Goal: Task Accomplishment & Management: Manage account settings

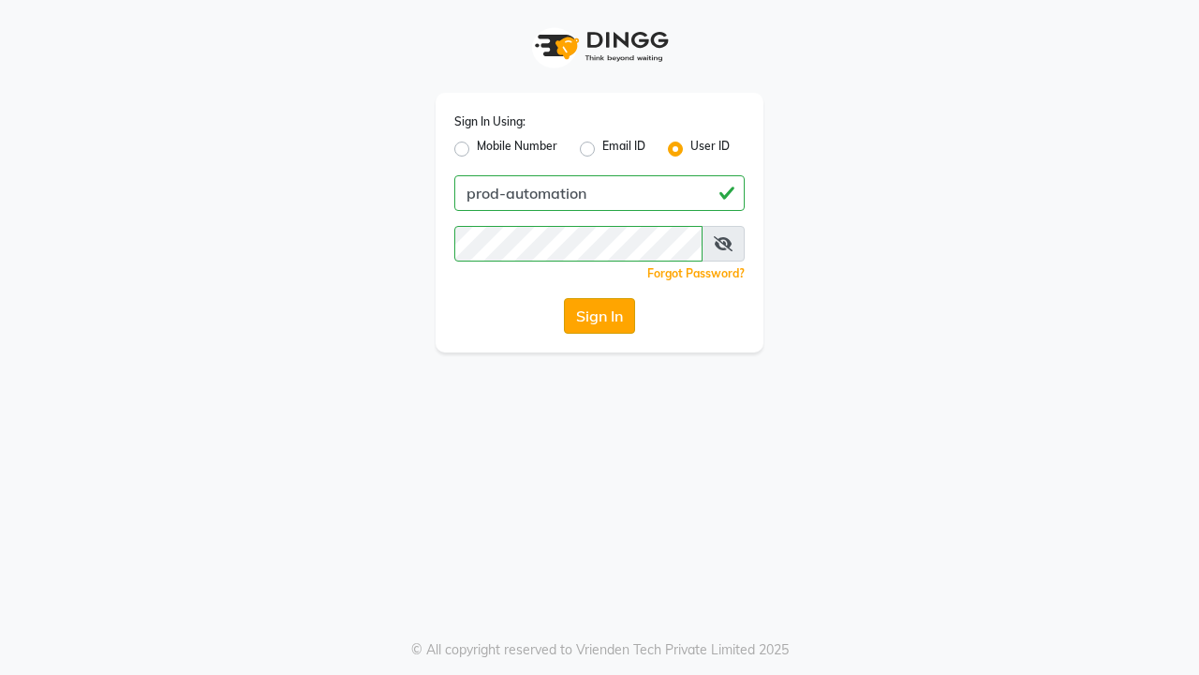
click at [600, 316] on button "Sign In" at bounding box center [599, 316] width 71 height 36
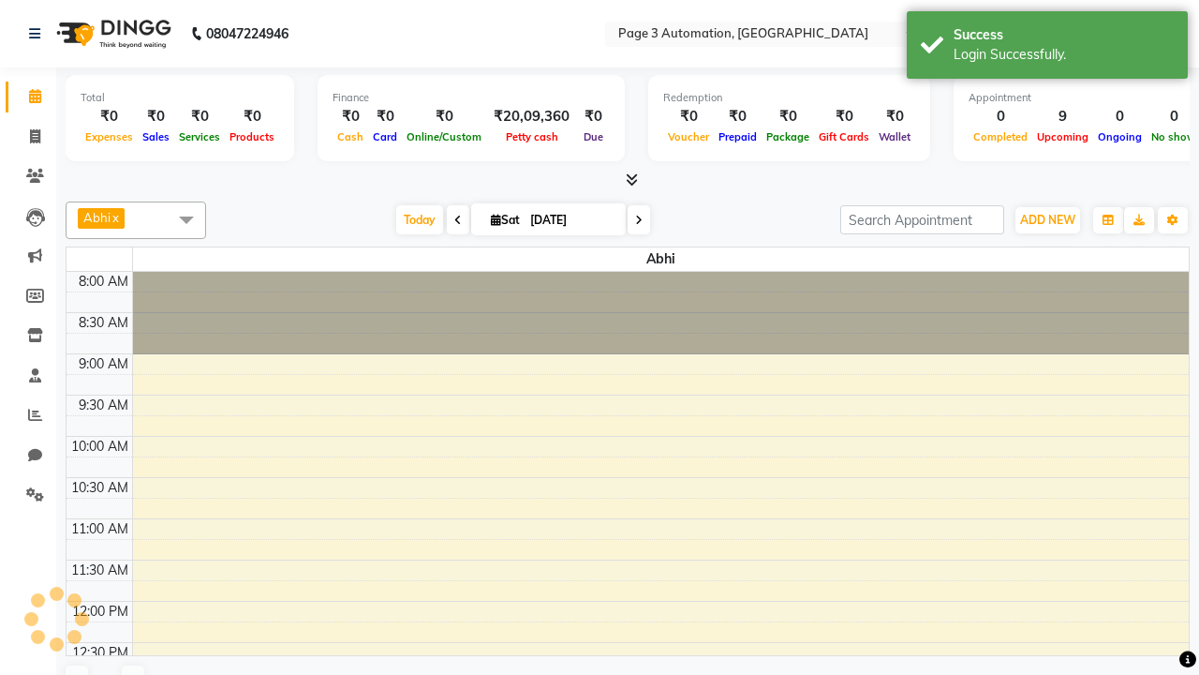
select select "en"
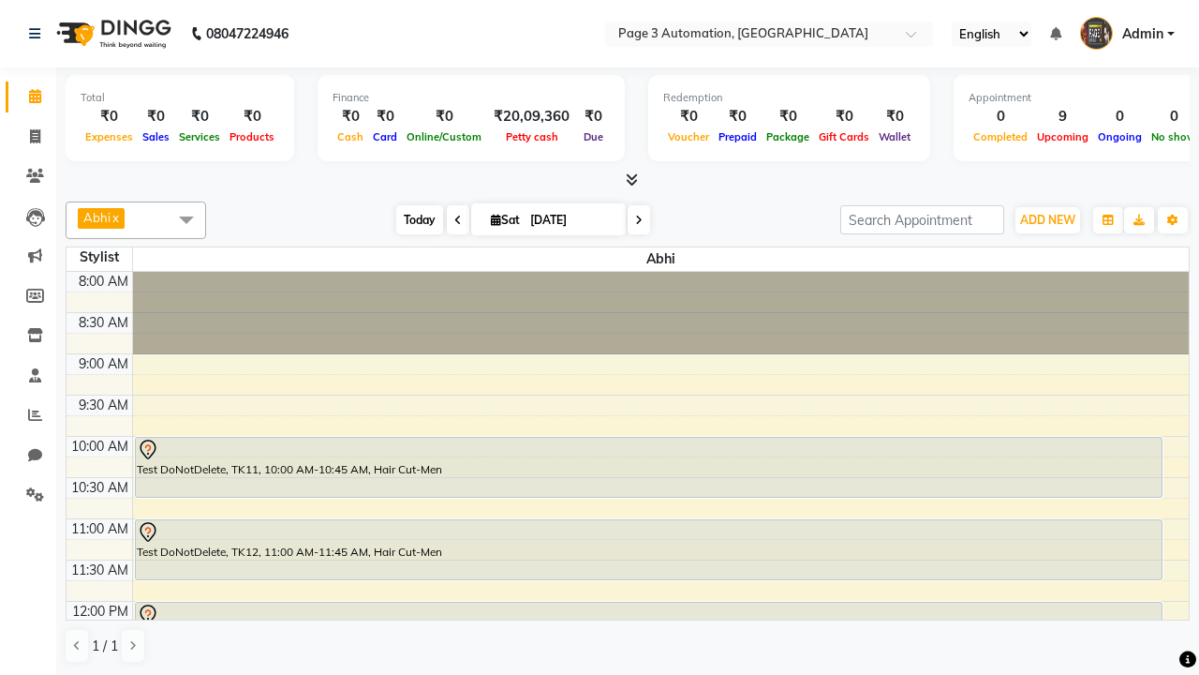
click at [410, 219] on span "Today" at bounding box center [419, 219] width 47 height 29
click at [1048, 219] on span "ADD NEW" at bounding box center [1047, 220] width 55 height 14
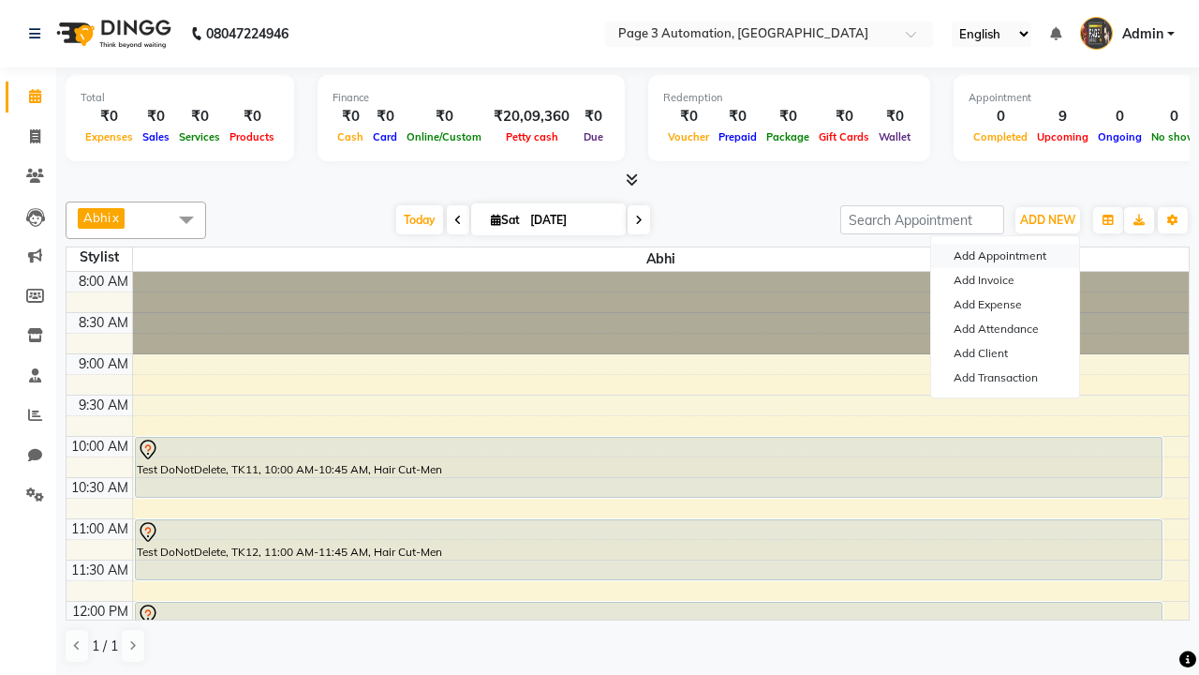
click at [1005, 256] on button "Add Appointment" at bounding box center [1005, 256] width 148 height 24
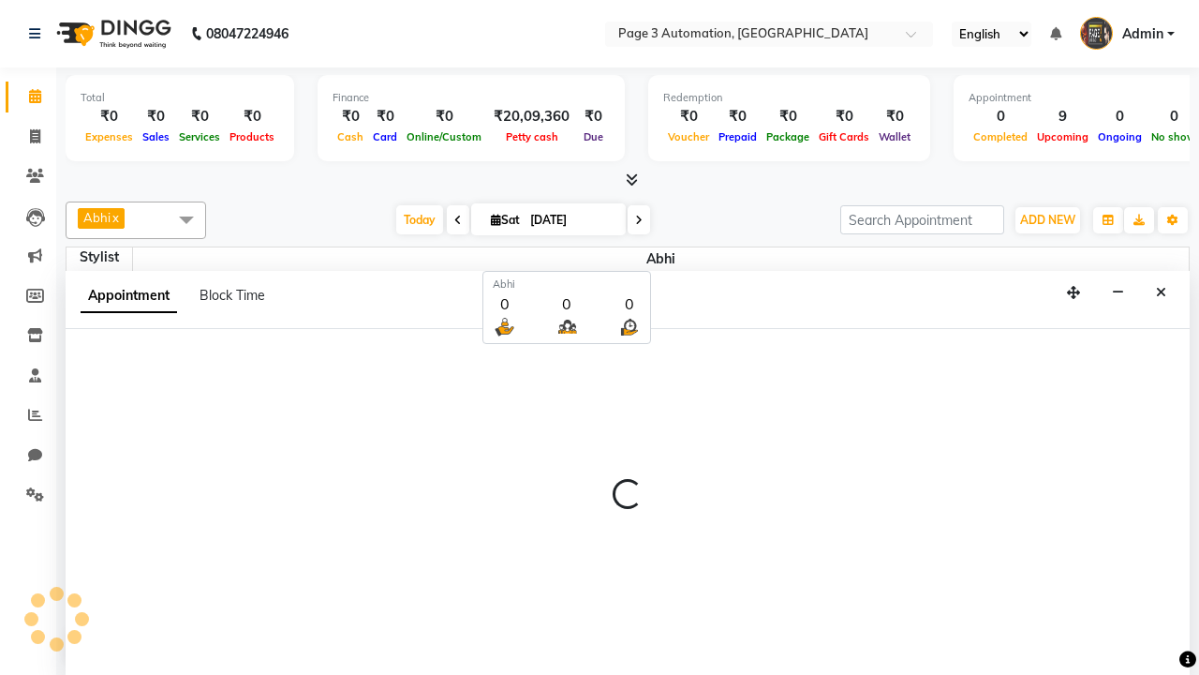
scroll to position [1, 0]
select select "tentative"
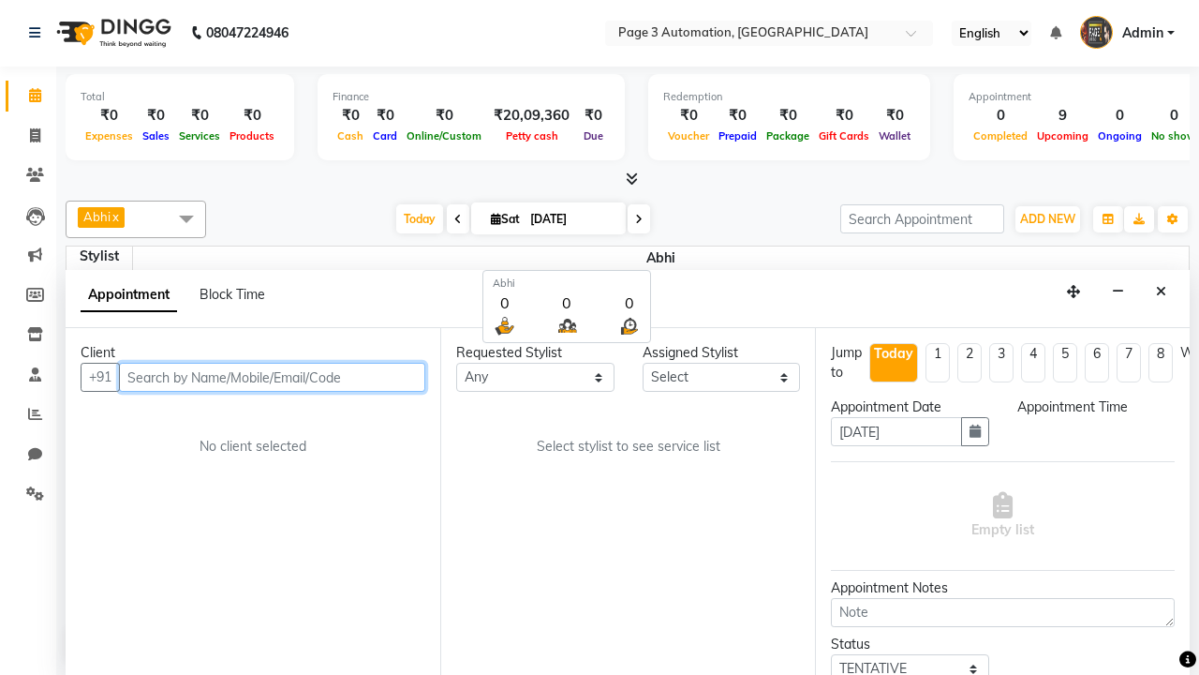
select select "540"
type input "8192346578"
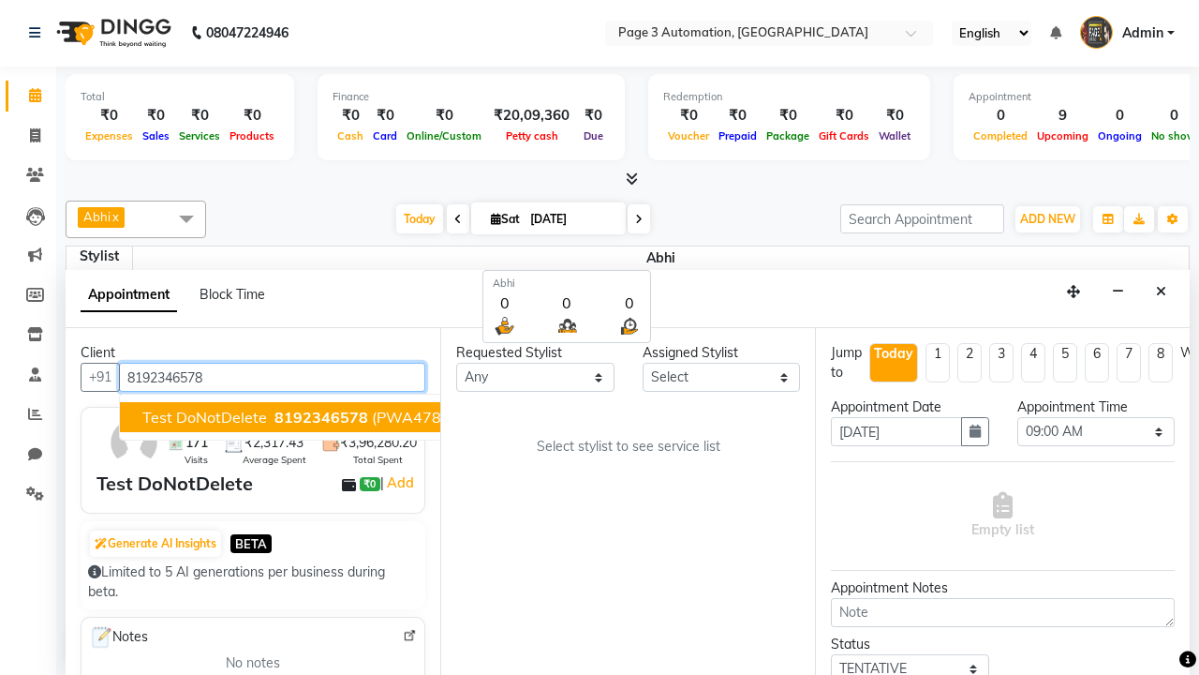
click at [275, 417] on span "8192346578" at bounding box center [322, 417] width 94 height 19
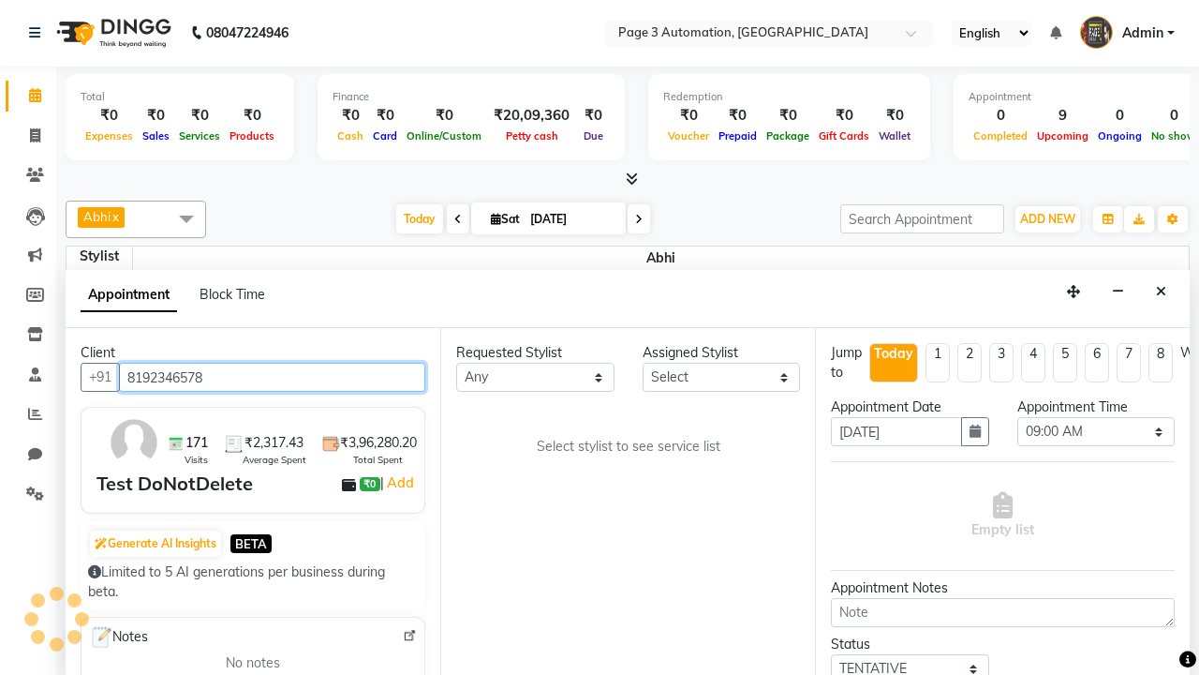
scroll to position [0, 0]
select select "711"
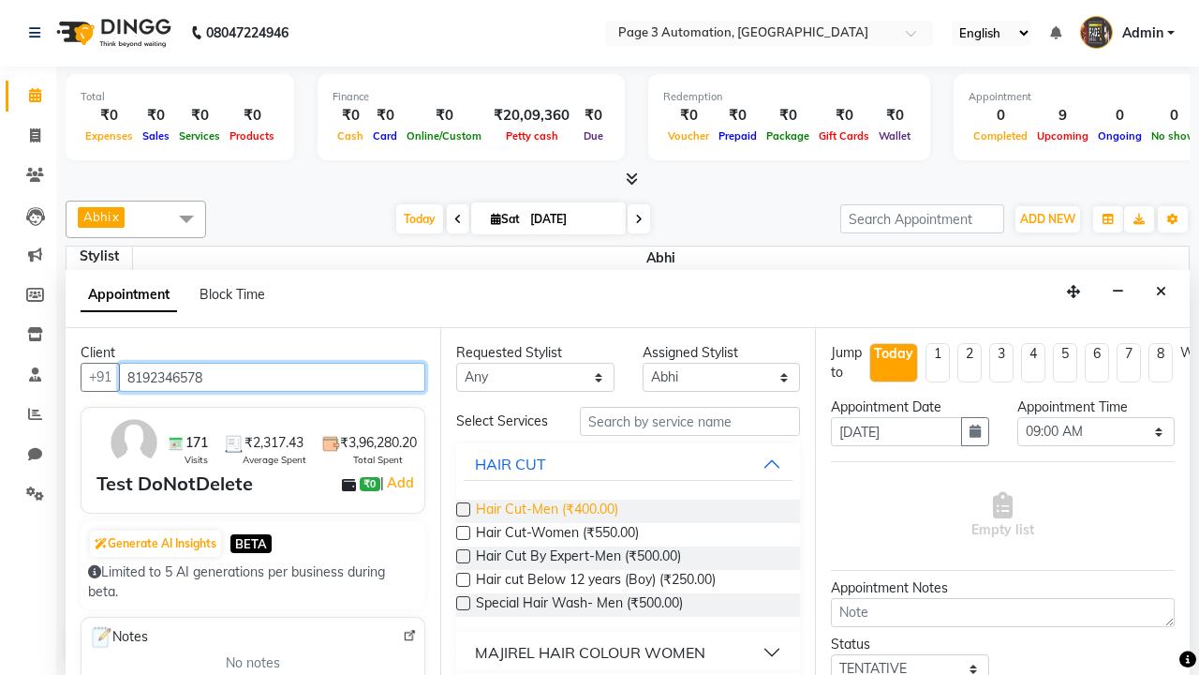
type input "8192346578"
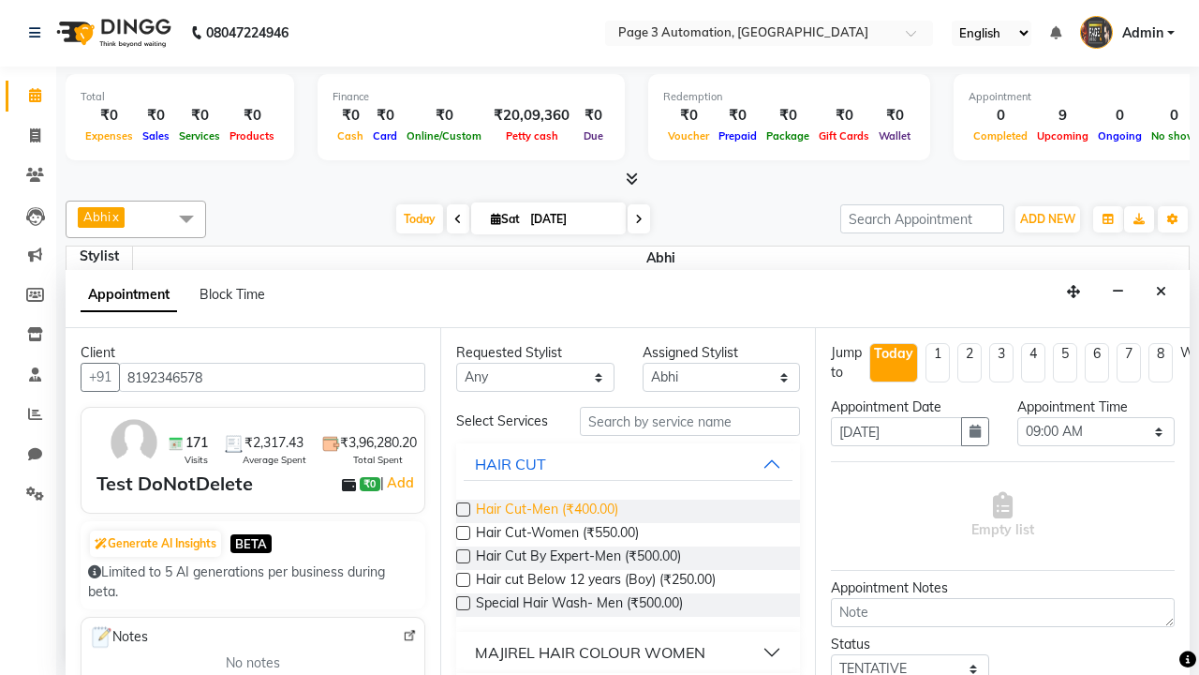
click at [546, 511] on span "Hair Cut-Men (₹400.00)" at bounding box center [547, 510] width 142 height 23
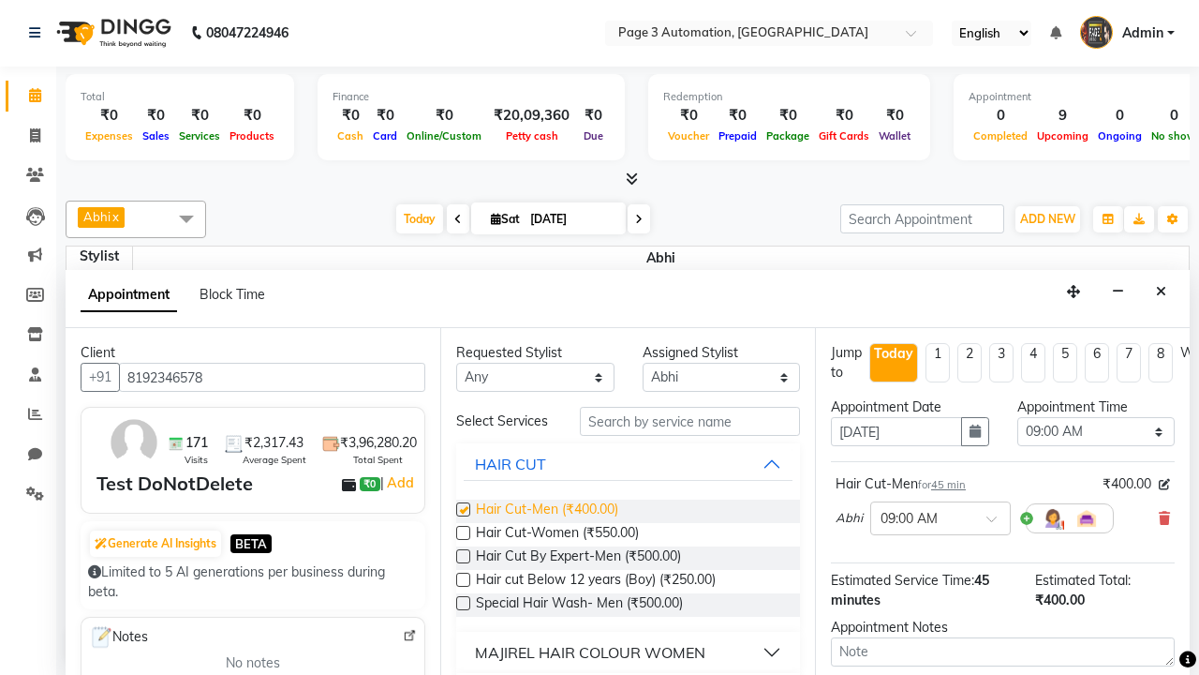
checkbox input "false"
select select "645"
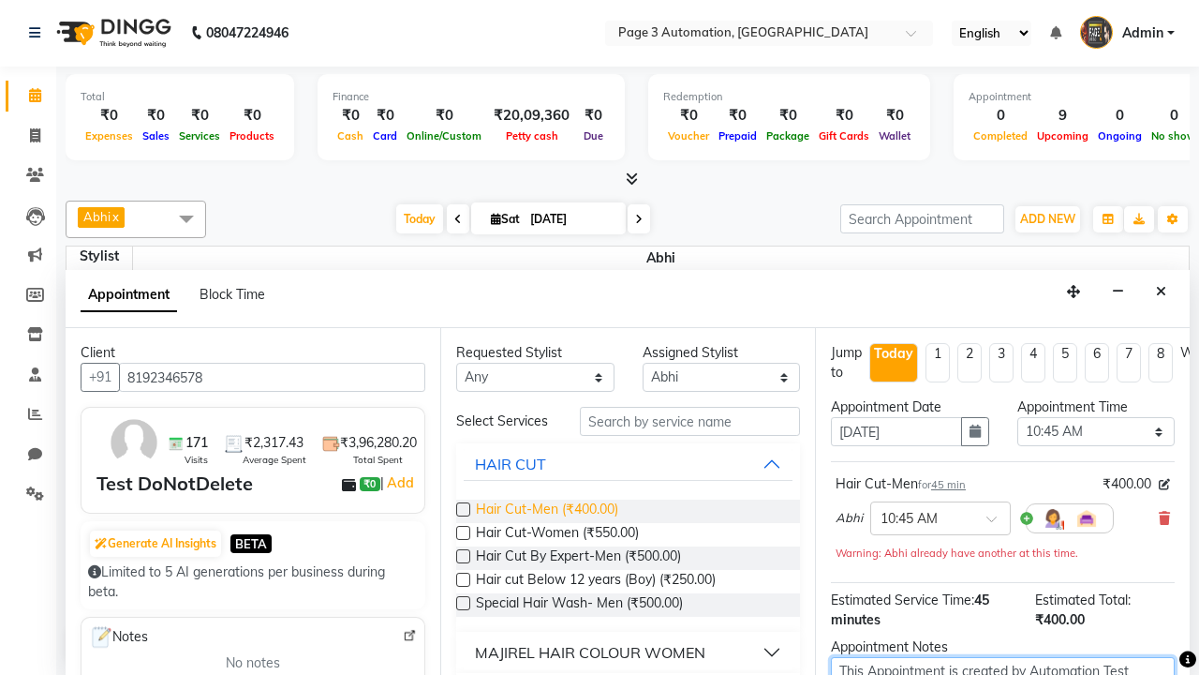
scroll to position [6, 0]
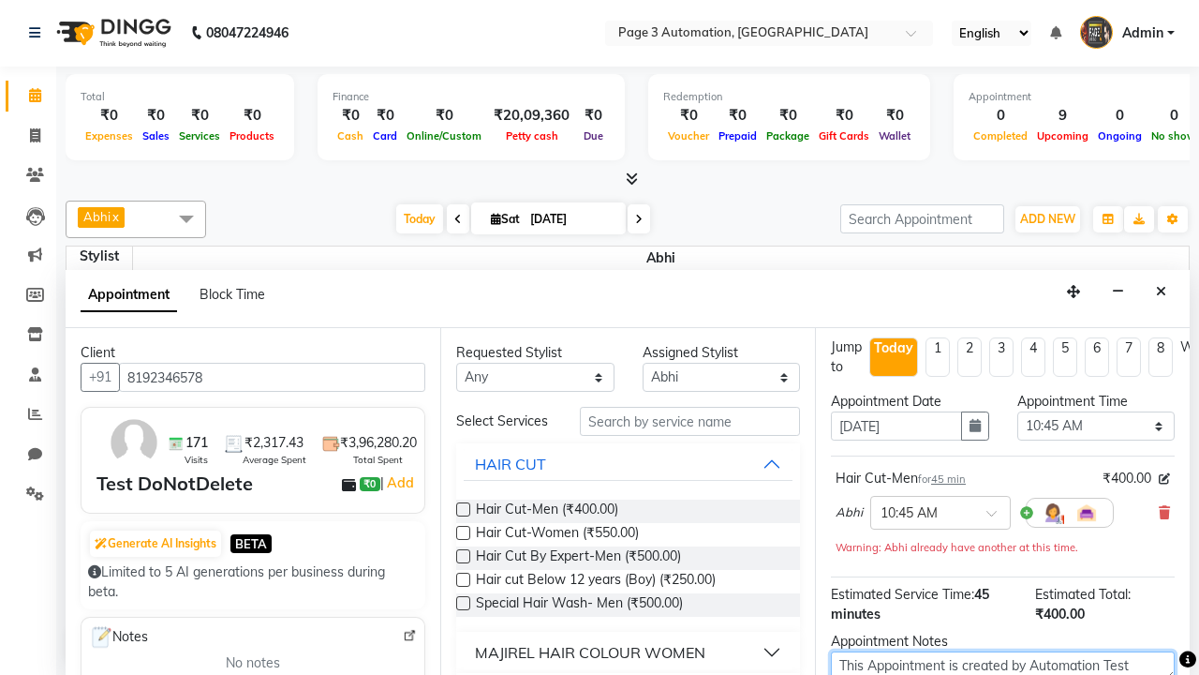
type textarea "This Appointment is created by Automation Test"
checkbox input "false"
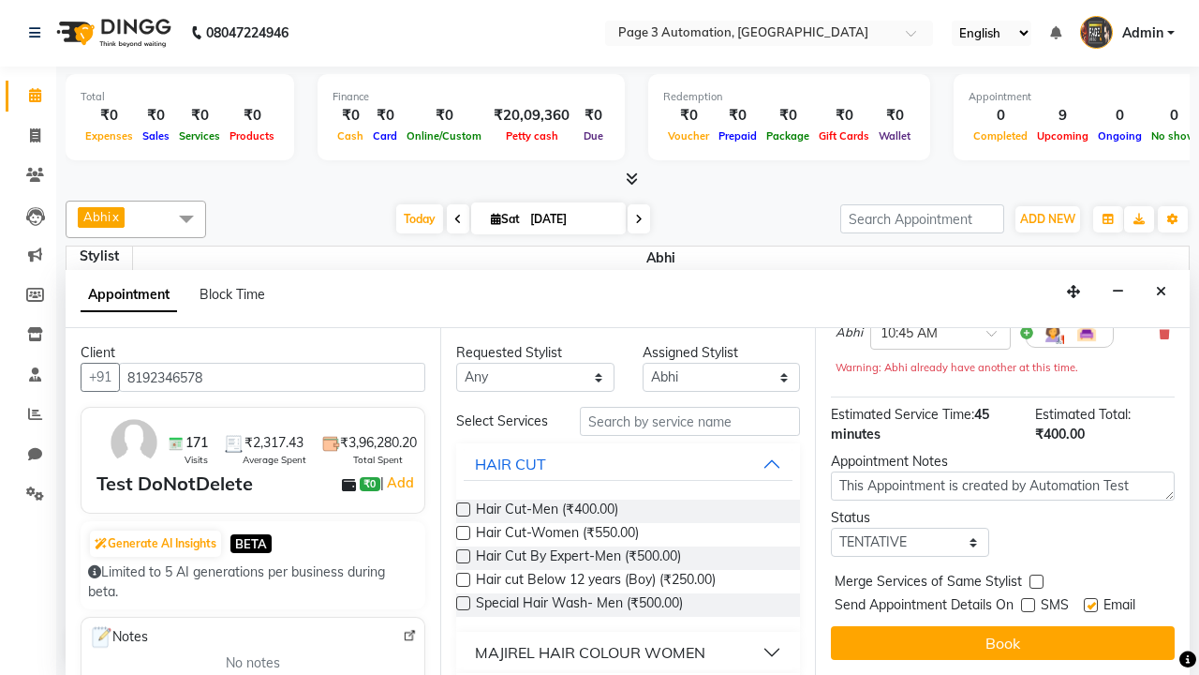
click at [1091, 604] on label at bounding box center [1091, 605] width 14 height 14
click at [1091, 604] on input "checkbox" at bounding box center [1090, 607] width 12 height 12
checkbox input "false"
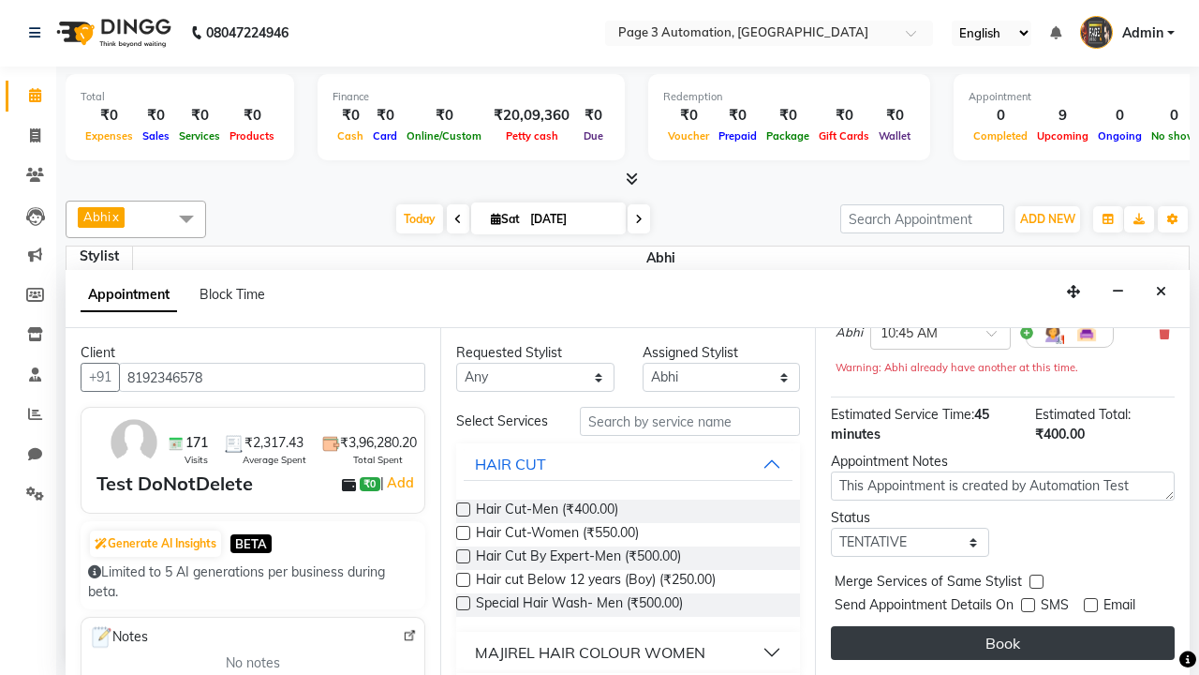
click at [1003, 643] on button "Book" at bounding box center [1003, 643] width 344 height 34
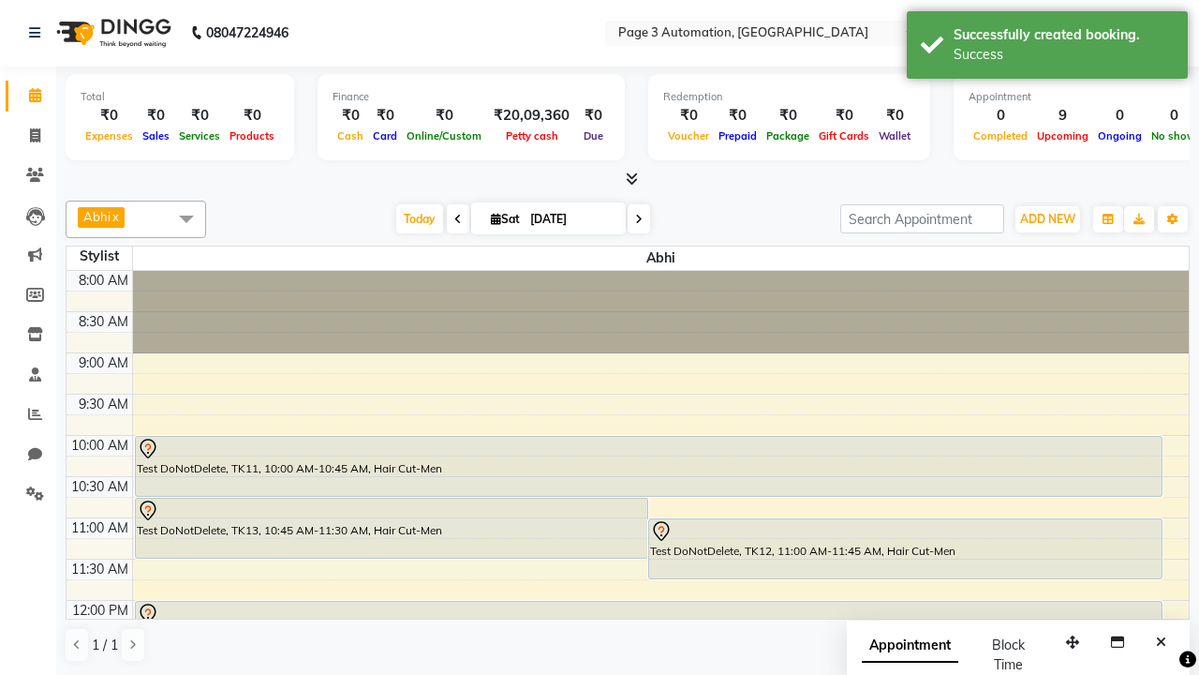
scroll to position [0, 0]
click at [1048, 48] on div "Success" at bounding box center [1064, 55] width 220 height 20
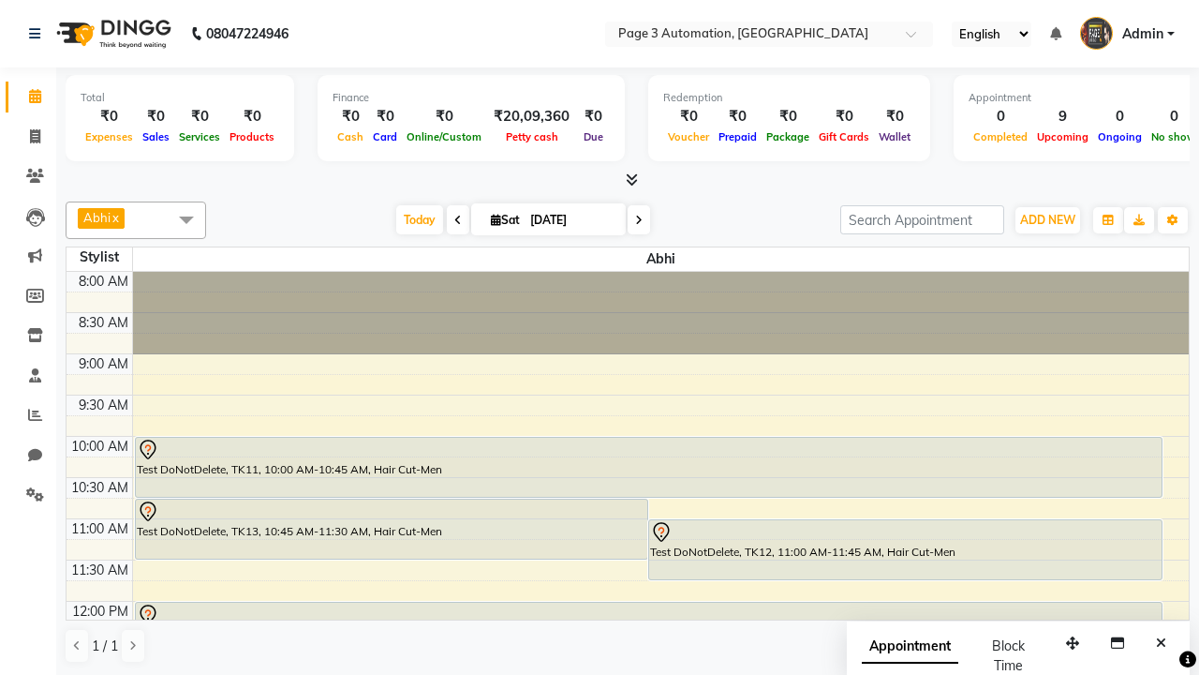
click at [186, 219] on span at bounding box center [186, 219] width 37 height 36
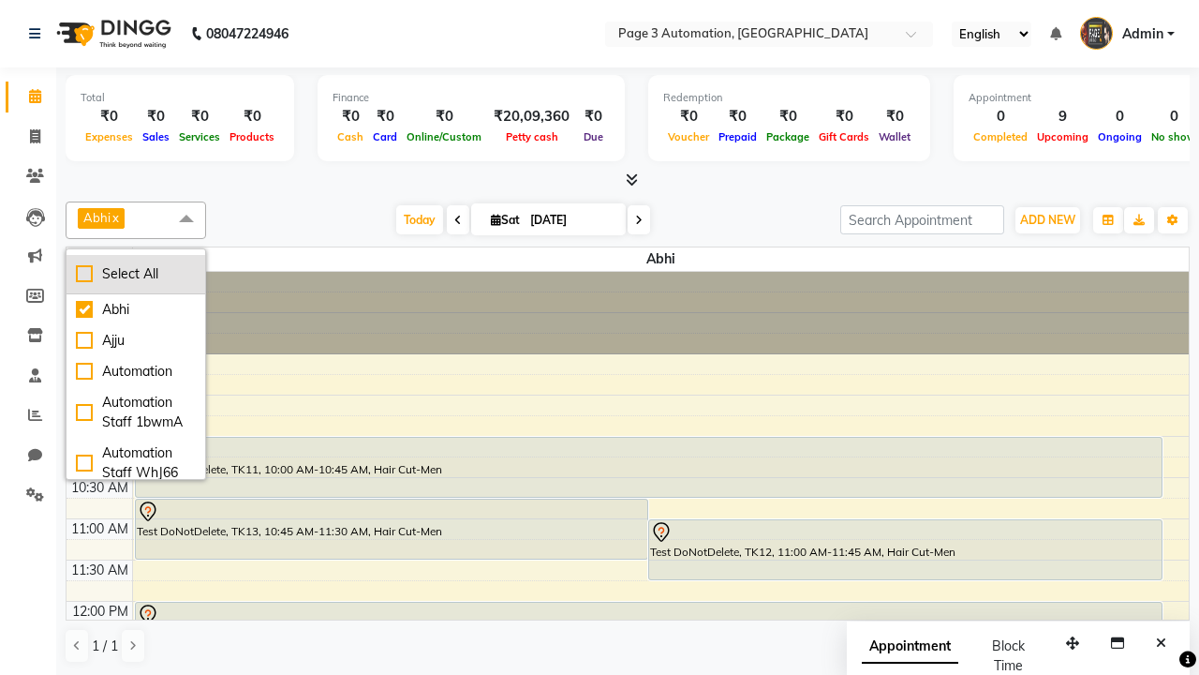
click at [136, 274] on div "Select All" at bounding box center [136, 274] width 120 height 20
checkbox input "true"
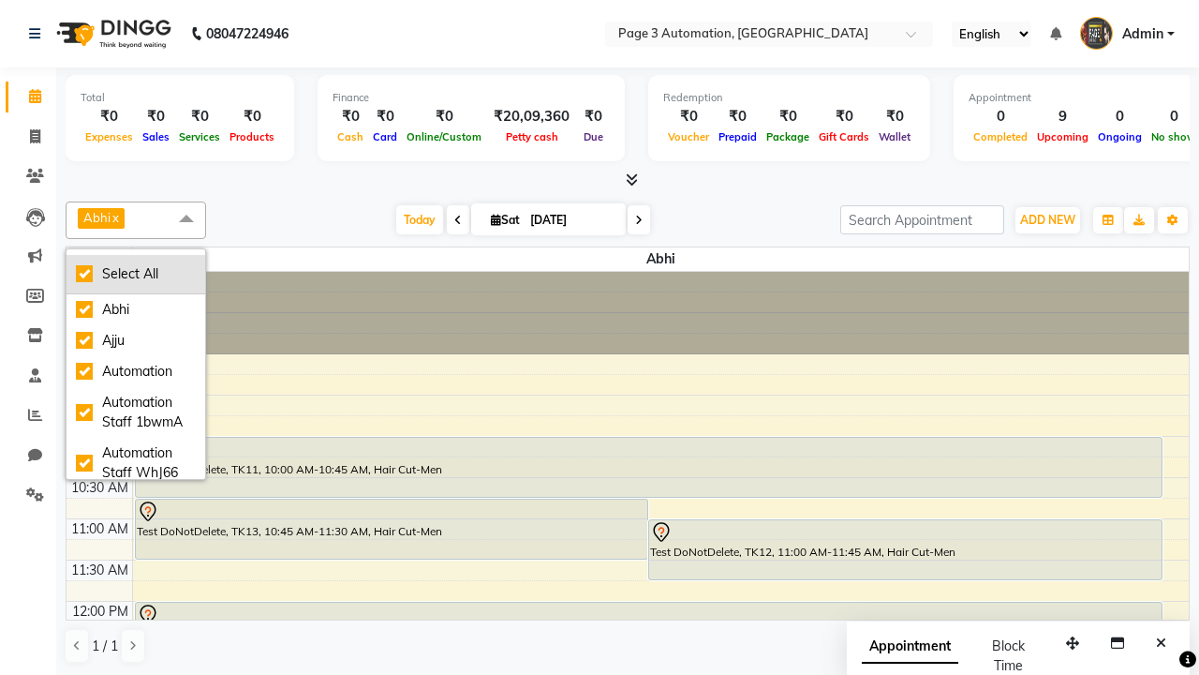
checkbox input "true"
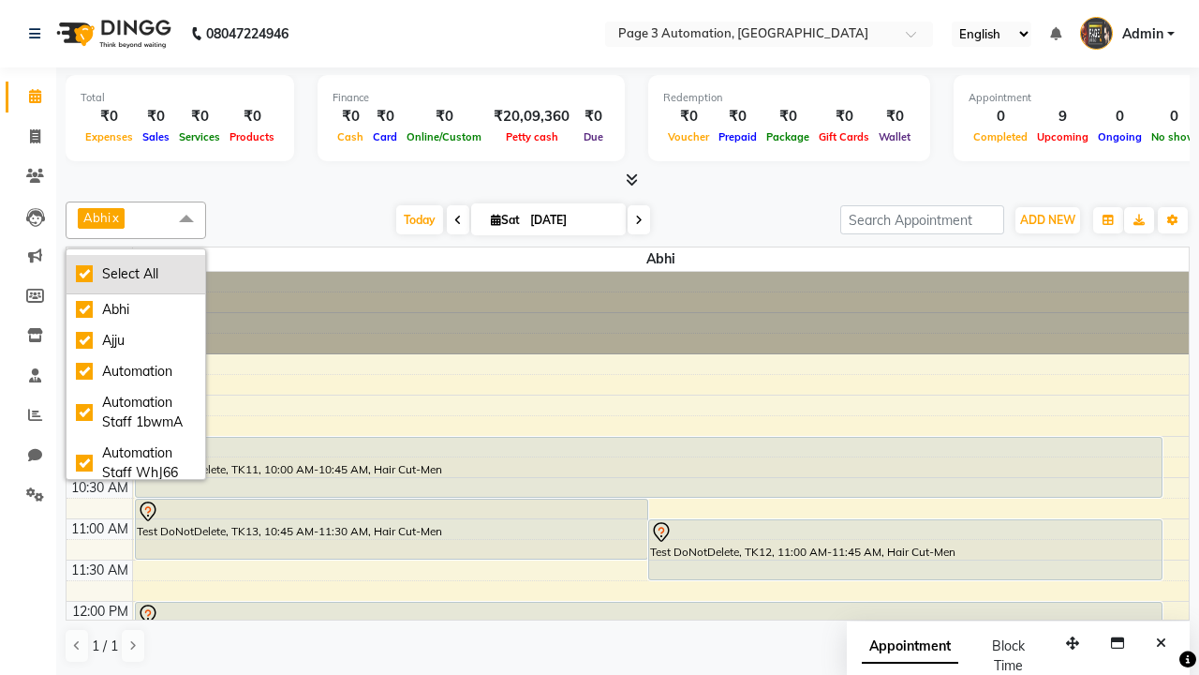
checkbox input "true"
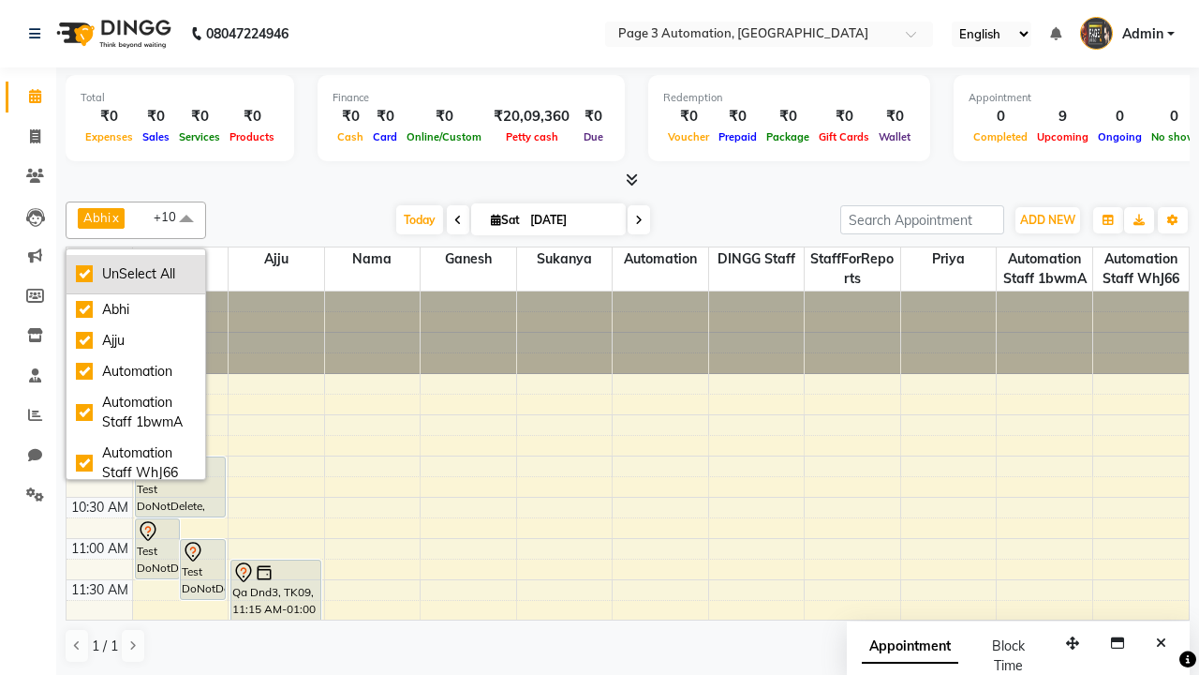
click at [136, 274] on div "UnSelect All" at bounding box center [136, 274] width 120 height 20
checkbox input "false"
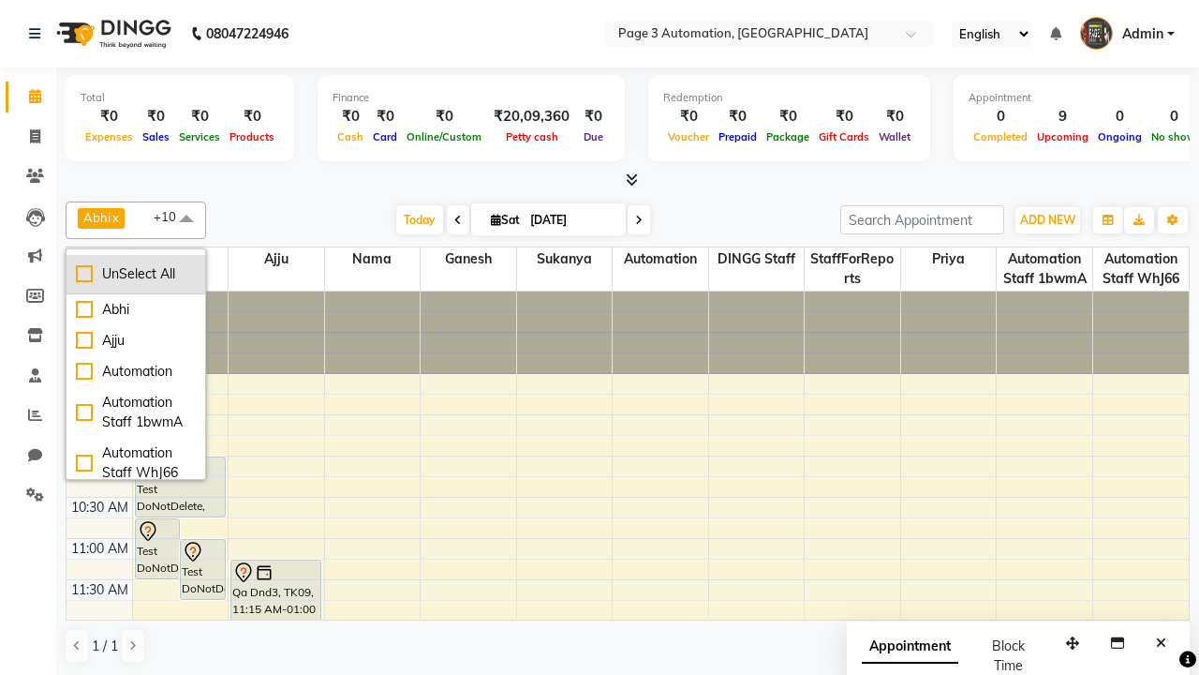
checkbox input "false"
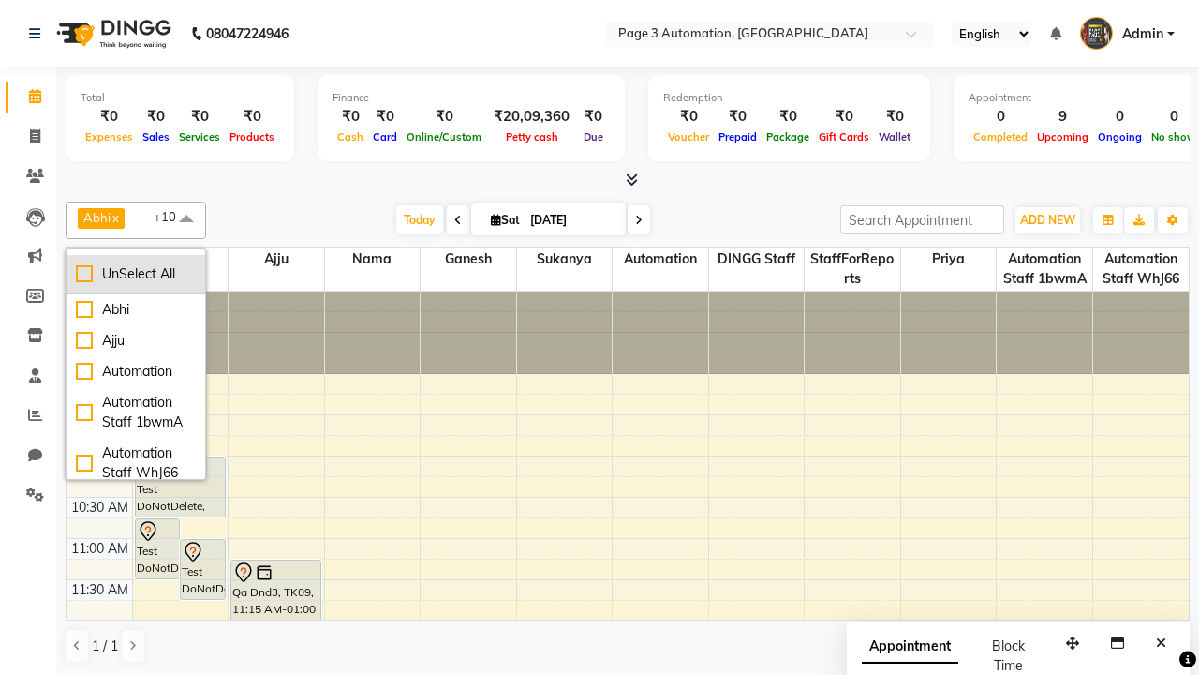
checkbox input "false"
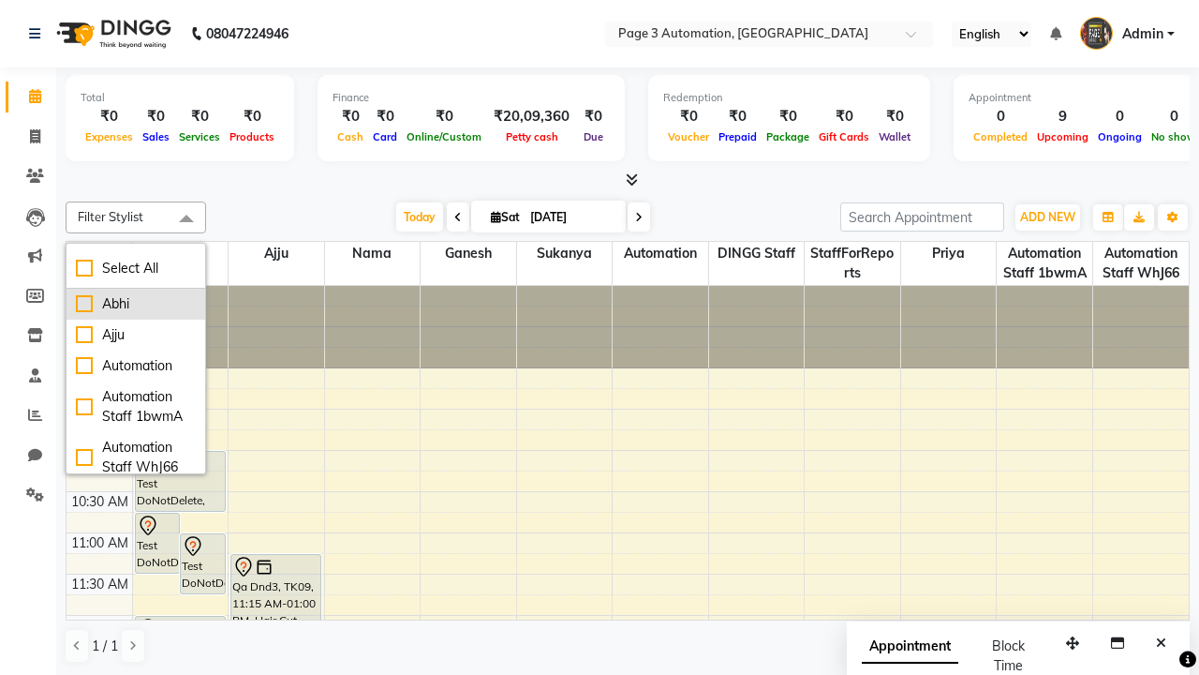
click at [136, 304] on div "Abhi" at bounding box center [136, 304] width 120 height 20
checkbox input "true"
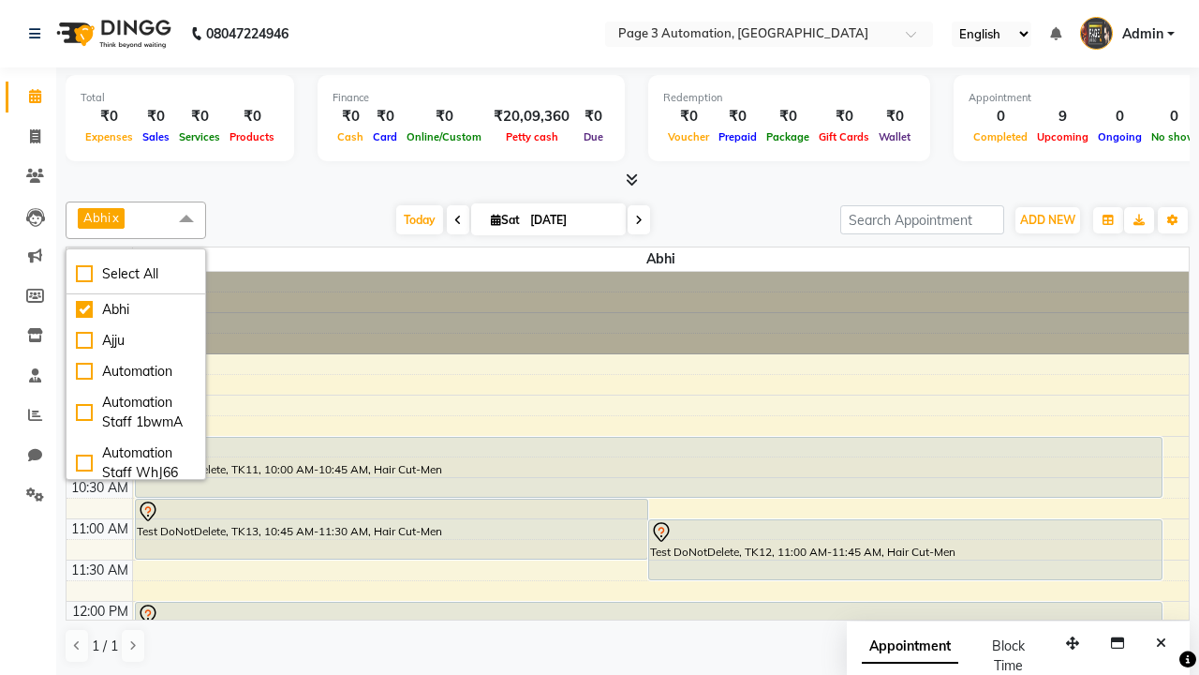
click at [186, 219] on span at bounding box center [186, 219] width 37 height 36
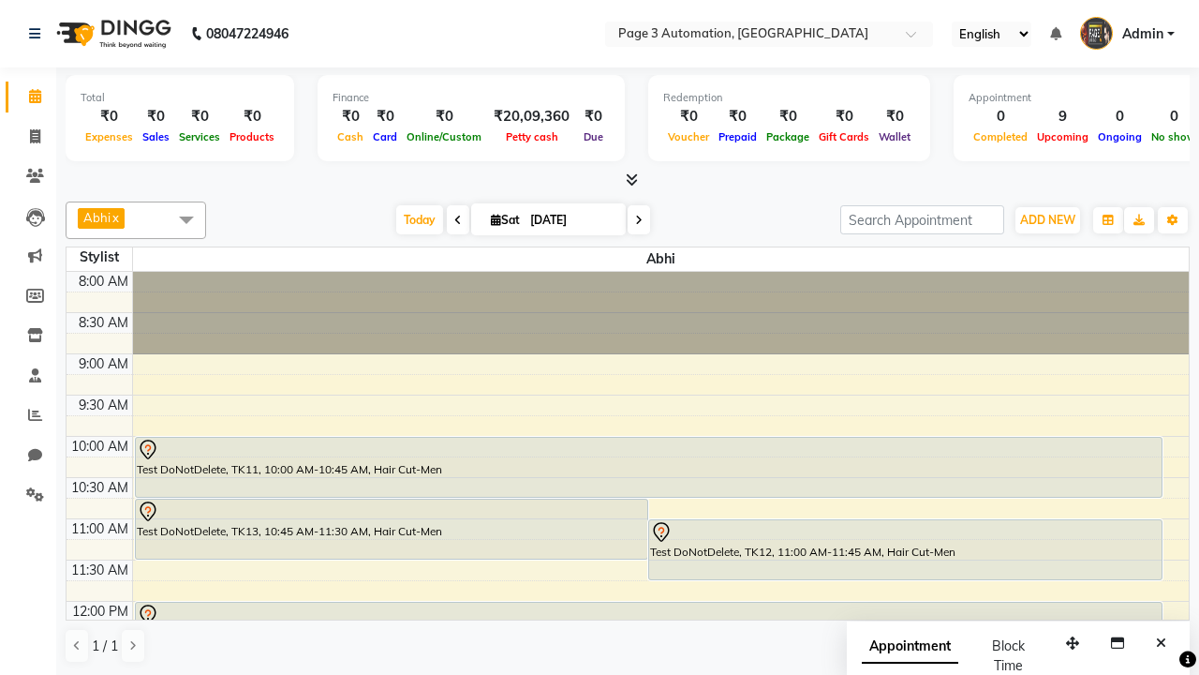
click at [391, 528] on div "Test DoNotDelete, TK13, 10:45 AM-11:30 AM, Hair Cut-Men" at bounding box center [392, 528] width 513 height 59
select select "7"
